Goal: Information Seeking & Learning: Learn about a topic

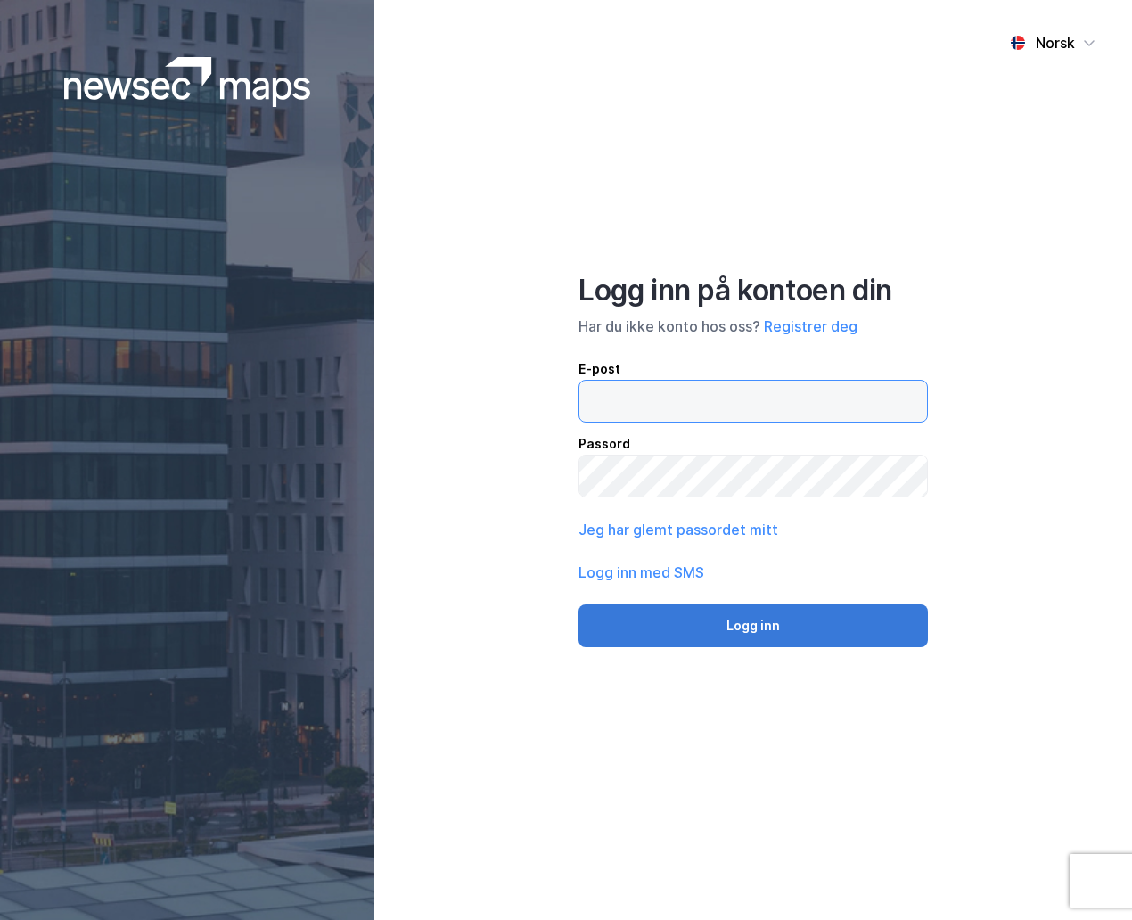
type input "[EMAIL_ADDRESS][DOMAIN_NAME]"
click at [850, 611] on button "Logg inn" at bounding box center [754, 626] width 350 height 43
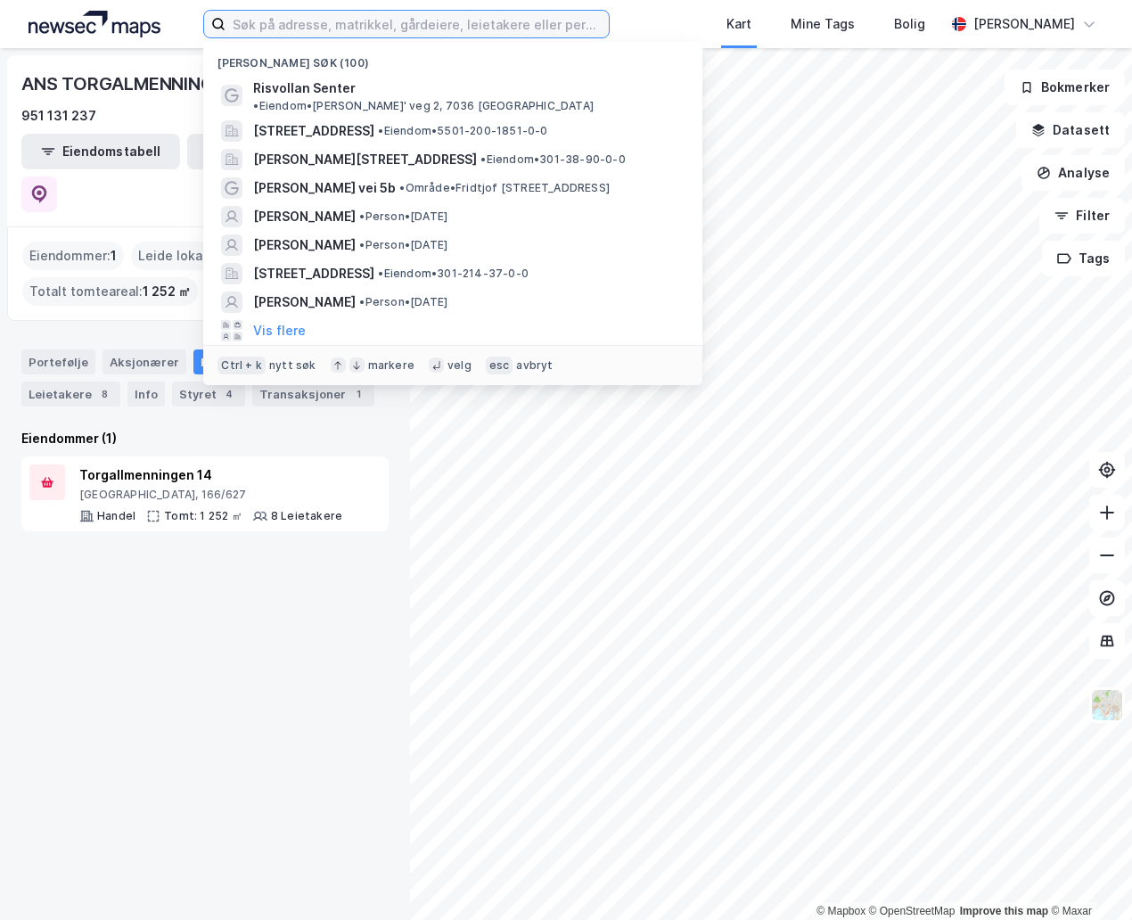
click at [447, 28] on input at bounding box center [417, 24] width 383 height 27
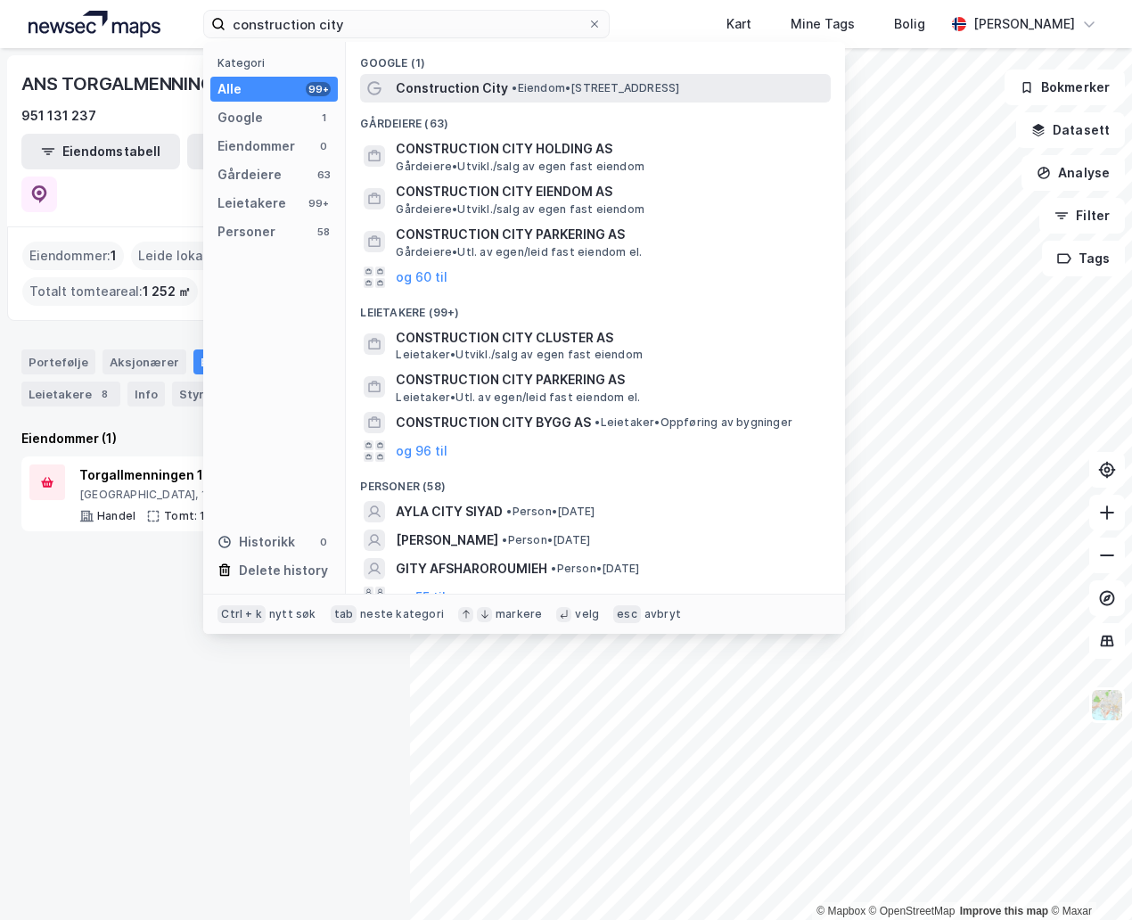
click at [513, 78] on div "Construction City • Eiendom • [STREET_ADDRESS]" at bounding box center [612, 88] width 432 height 21
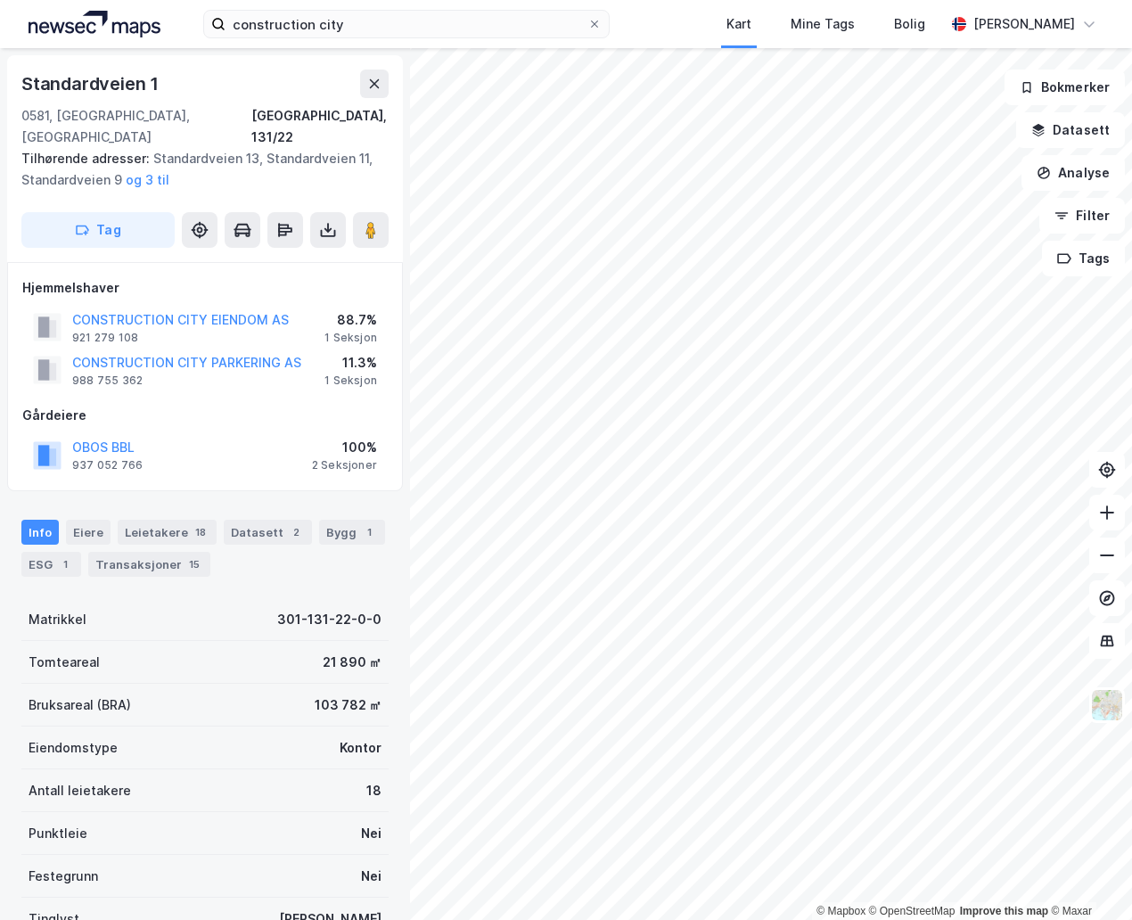
click at [1131, 308] on html "construction city Kart Mine Tags Bolig [PERSON_NAME] © Mapbox © OpenStreetMap I…" at bounding box center [566, 460] width 1132 height 920
click at [373, 445] on div "© Mapbox © OpenStreetMap Improve this map © Maxar [STREET_ADDRESS] Tilhørende a…" at bounding box center [566, 484] width 1132 height 872
click at [1131, 577] on html "construction city Kart Mine Tags Bolig [PERSON_NAME] © Mapbox © OpenStreetMap I…" at bounding box center [566, 460] width 1132 height 920
click at [1131, 486] on html "construction city Kart Mine Tags Bolig [PERSON_NAME] © Mapbox © OpenStreetMap I…" at bounding box center [566, 460] width 1132 height 920
click at [345, 323] on div "© Mapbox © OpenStreetMap Improve this map © Maxar [STREET_ADDRESS] Tilhørende a…" at bounding box center [566, 484] width 1132 height 872
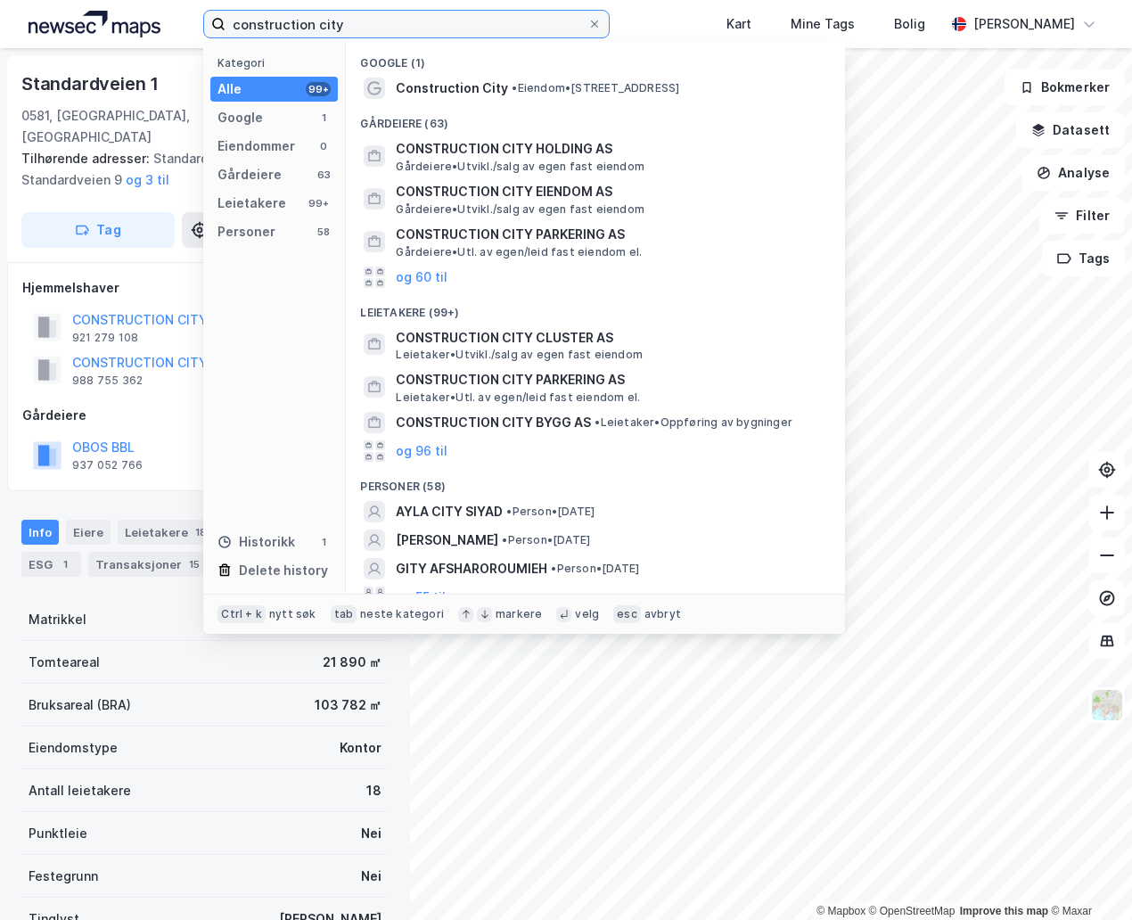
drag, startPoint x: 252, startPoint y: 34, endPoint x: 193, endPoint y: 37, distance: 59.0
click at [193, 37] on div "construction city Kategori Alle 99+ Google 1 Eiendommer 0 Gårdeiere 63 Leietake…" at bounding box center [566, 24] width 1132 height 48
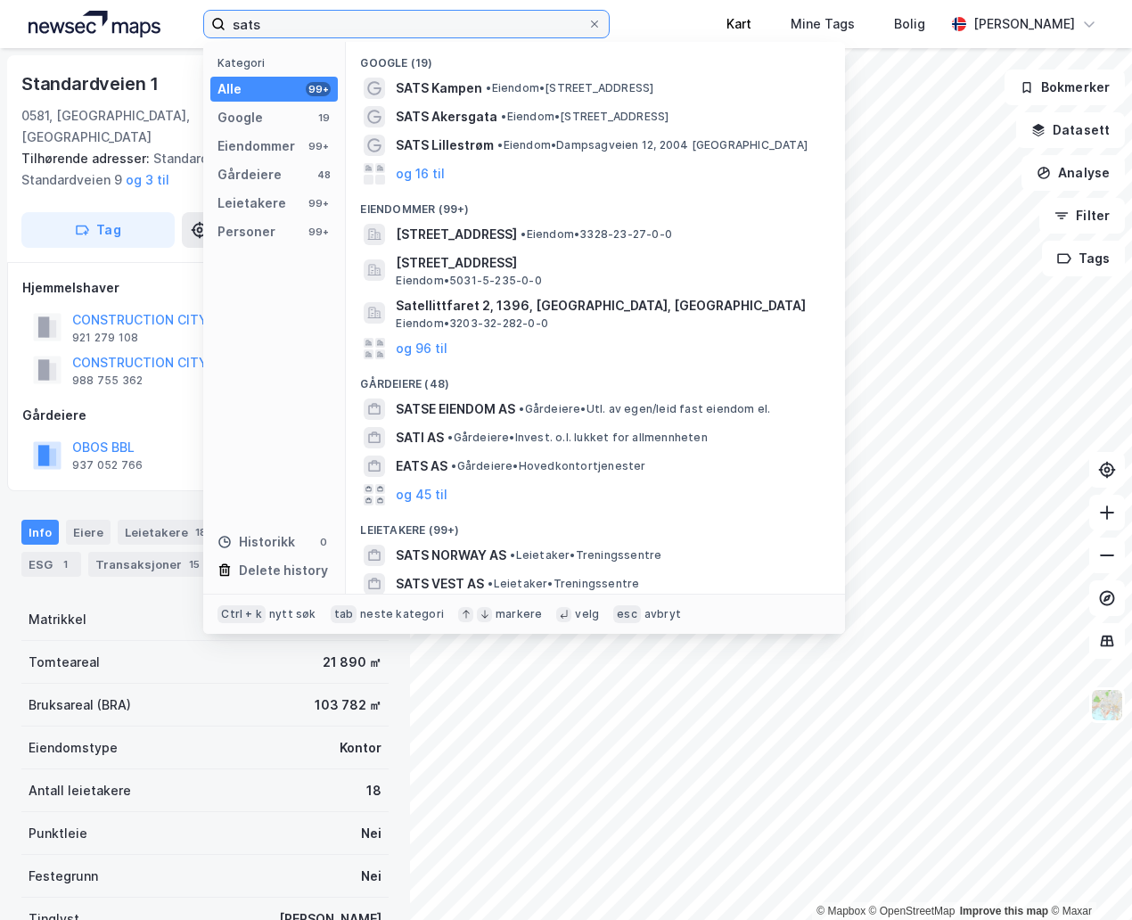
type input "sats"
click at [430, 26] on input "sats" at bounding box center [407, 24] width 362 height 27
click at [302, 112] on div "Google 19" at bounding box center [274, 117] width 128 height 25
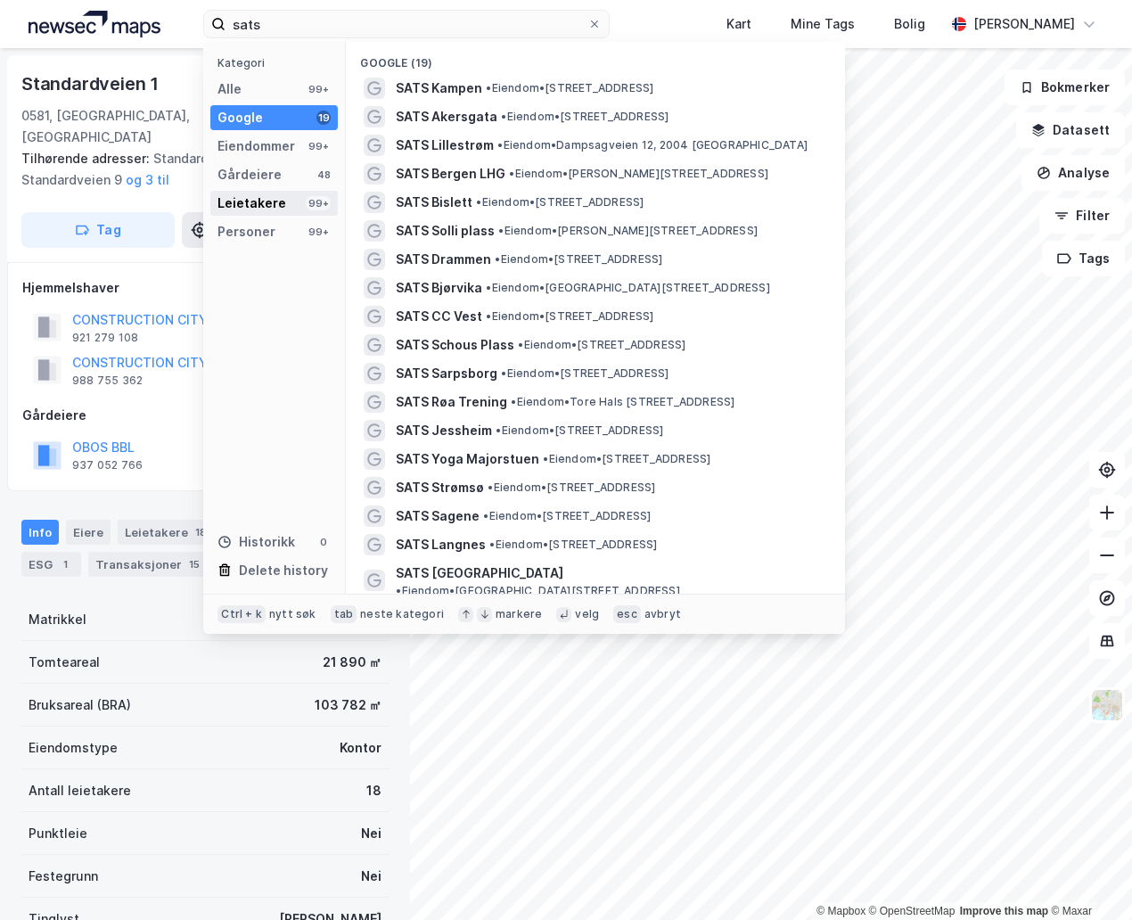
click at [291, 196] on div "Leietakere 99+" at bounding box center [274, 203] width 128 height 25
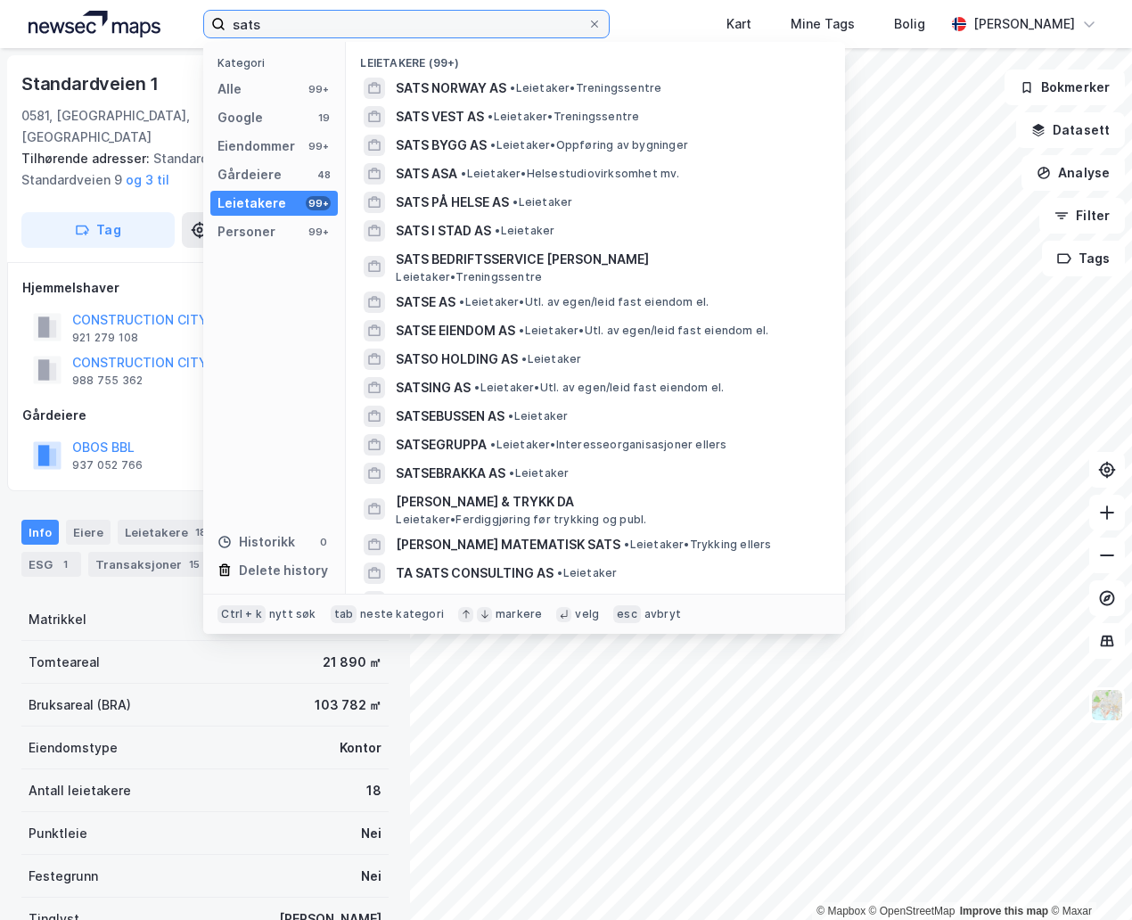
click at [478, 22] on input "sats" at bounding box center [407, 24] width 362 height 27
click at [403, 29] on input "sats" at bounding box center [407, 24] width 362 height 27
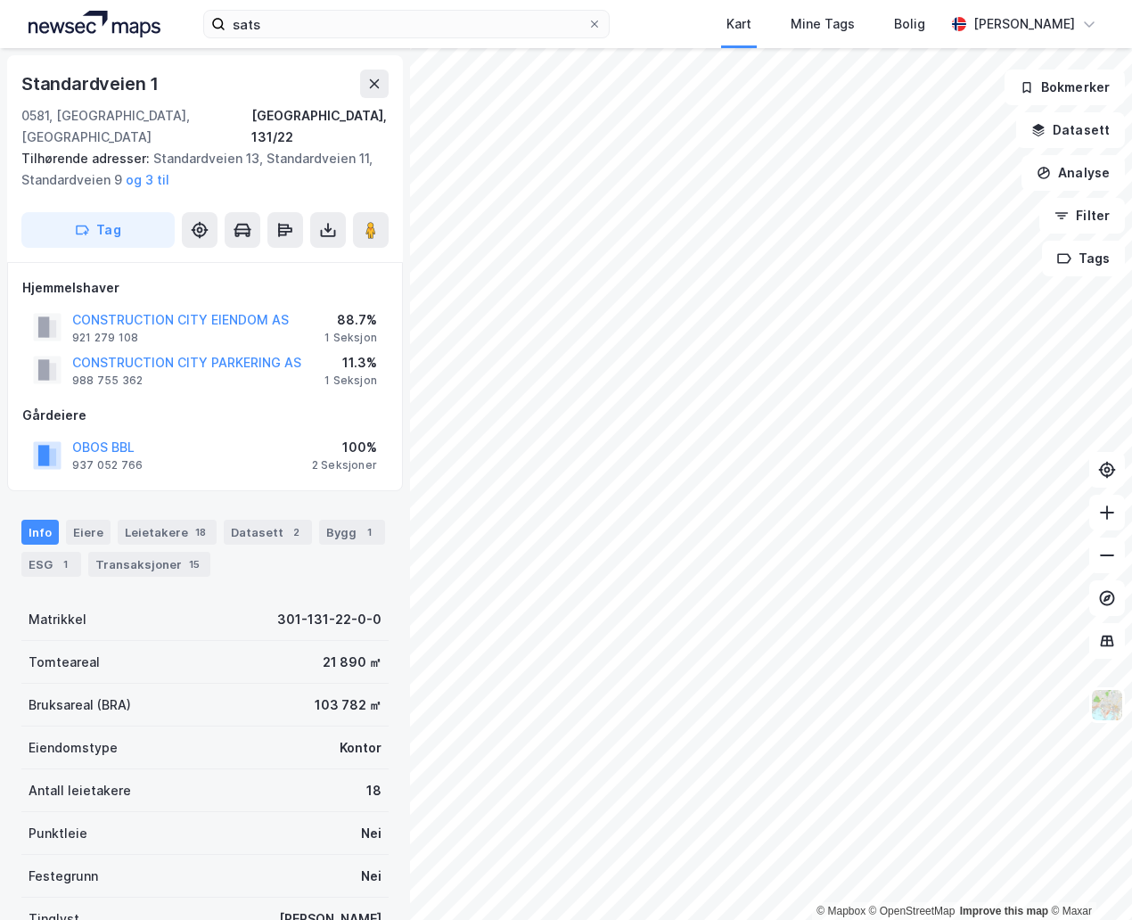
click at [1131, 722] on html "sats Kart Mine Tags Bolig [PERSON_NAME] © Mapbox © OpenStreetMap Improve this m…" at bounding box center [566, 460] width 1132 height 920
click at [1131, 621] on html "sats Kart Mine Tags Bolig [PERSON_NAME] © Mapbox © OpenStreetMap Improve this m…" at bounding box center [566, 460] width 1132 height 920
click at [1107, 610] on div "© Mapbox © OpenStreetMap Improve this map © Maxar [STREET_ADDRESS] Tilhørende a…" at bounding box center [566, 484] width 1132 height 872
click at [893, 919] on html "sats Kart Mine Tags Bolig [PERSON_NAME] © Mapbox © OpenStreetMap Improve this m…" at bounding box center [566, 460] width 1132 height 920
